Goal: Transaction & Acquisition: Book appointment/travel/reservation

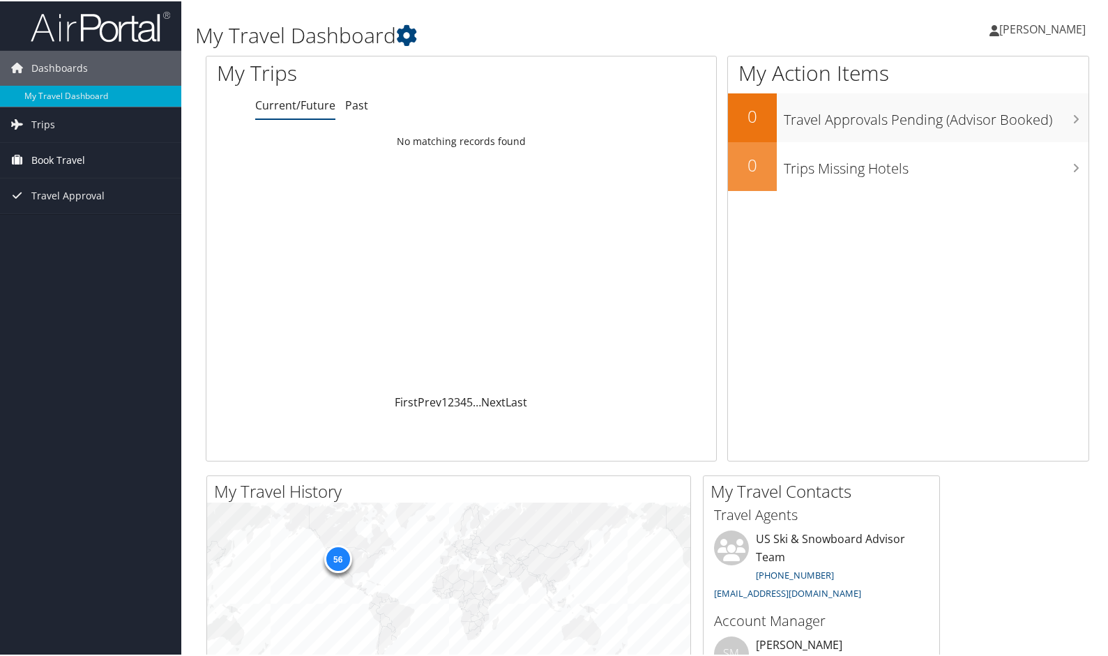
click at [90, 159] on link "Book Travel" at bounding box center [90, 159] width 181 height 35
click at [87, 234] on link "Book/Manage Online Trips" at bounding box center [90, 228] width 181 height 21
